Goal: Task Accomplishment & Management: Use online tool/utility

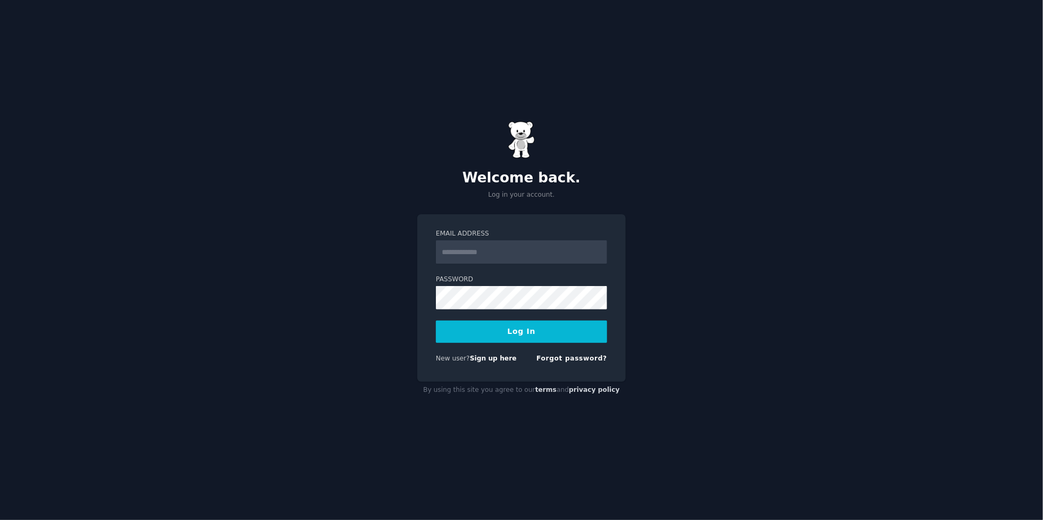
click at [551, 264] on input "Email Address" at bounding box center [521, 251] width 171 height 23
type input "**********"
click at [559, 343] on button "Log In" at bounding box center [521, 331] width 171 height 22
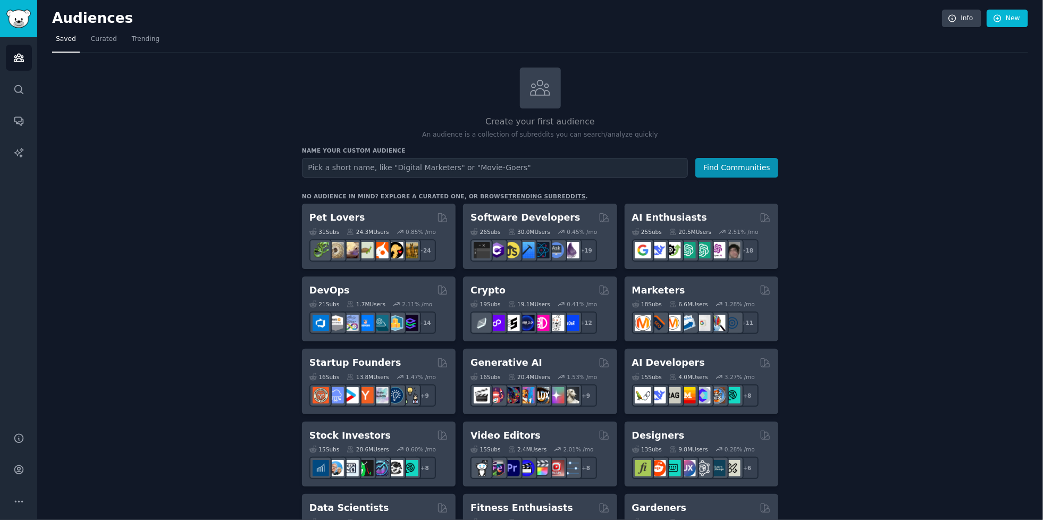
click at [706, 221] on div "AI Enthusiasts" at bounding box center [701, 217] width 139 height 13
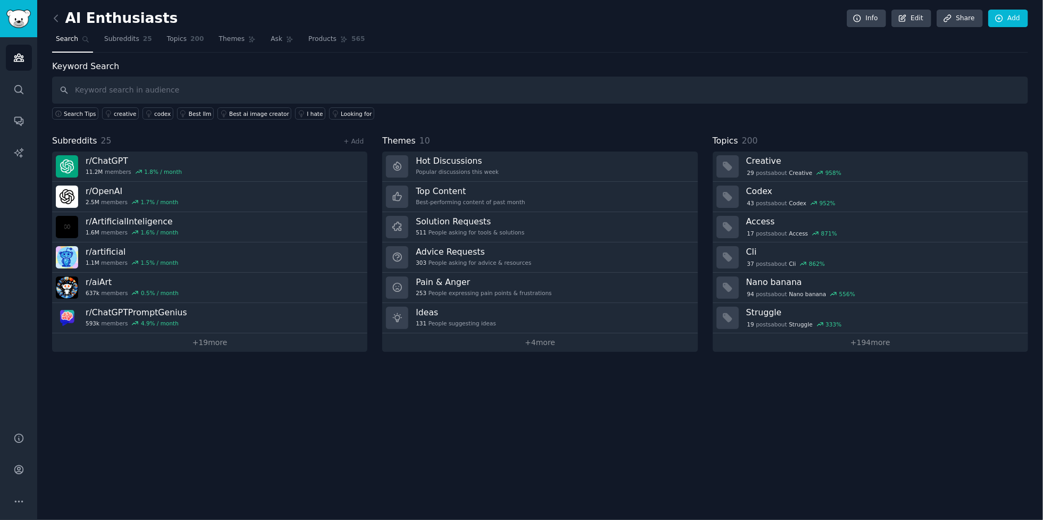
click at [221, 335] on link "+ 19 more" at bounding box center [209, 342] width 315 height 19
click at [55, 18] on icon at bounding box center [55, 18] width 11 height 11
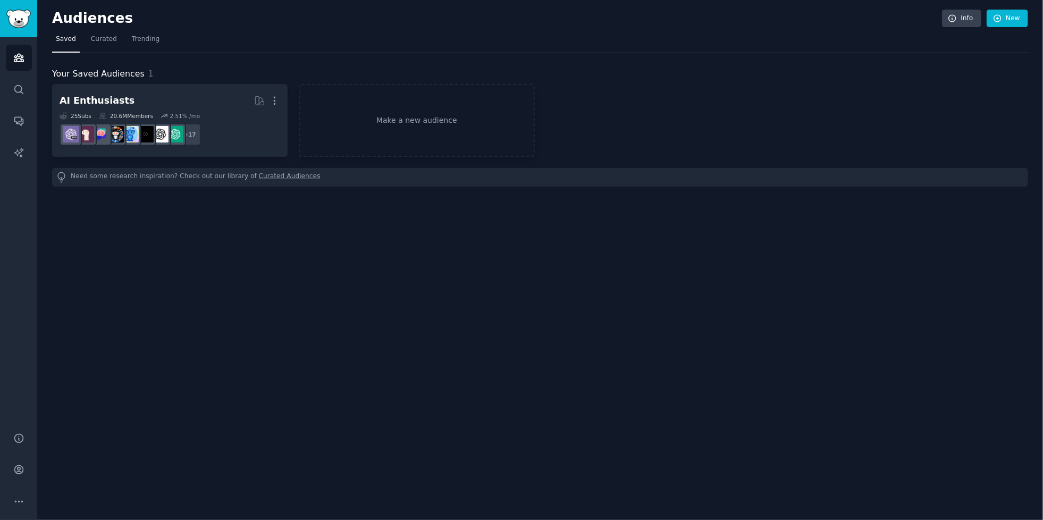
click at [467, 117] on link "Make a new audience" at bounding box center [416, 120] width 235 height 73
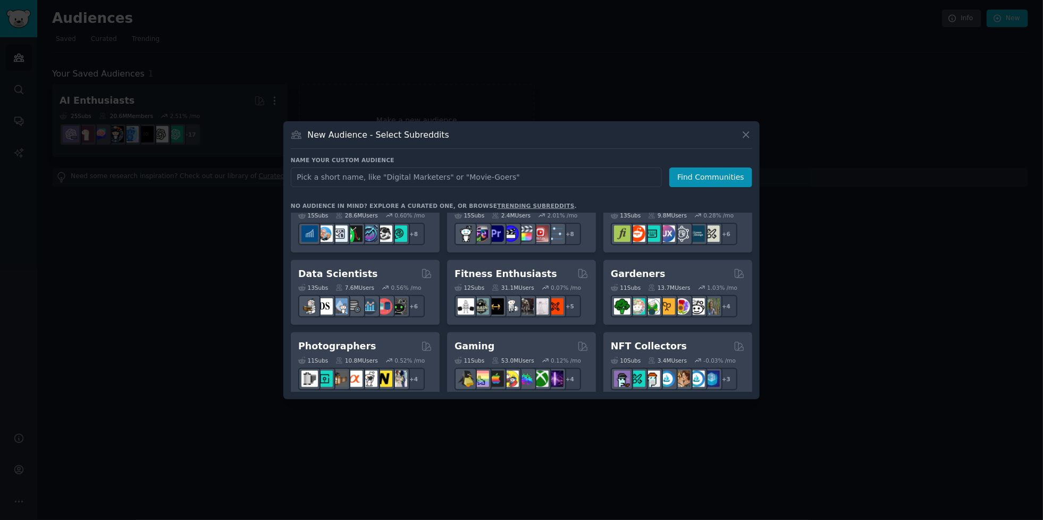
scroll to position [249, 0]
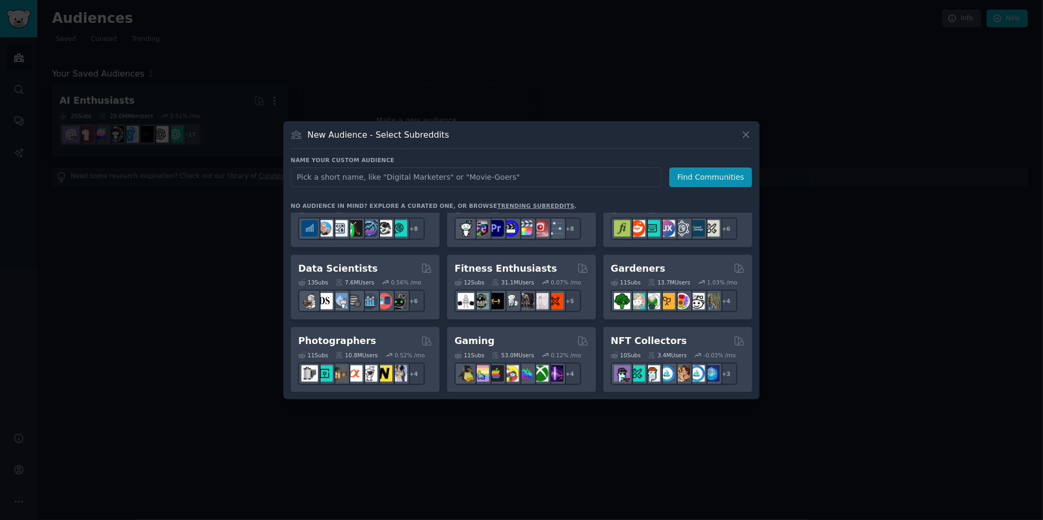
type input "S"
type input "Amazon buyer's"
click at [716, 187] on button "Find Communities" at bounding box center [710, 177] width 83 height 20
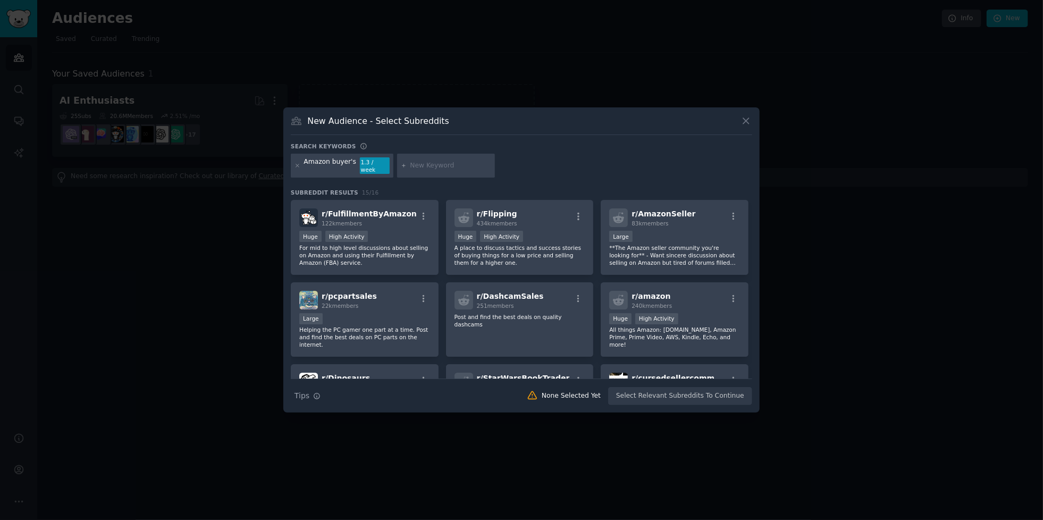
click at [748, 154] on div "New Audience - Select Subreddits Search keywords Amazon buyer's 1.3 / week Subr…" at bounding box center [521, 260] width 476 height 306
